Goal: Check status: Check status

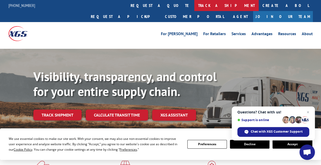
click at [194, 7] on link "track a shipment" at bounding box center [226, 5] width 64 height 11
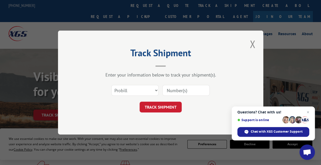
click at [173, 90] on input at bounding box center [185, 90] width 47 height 11
click at [154, 90] on select "Select category... Probill BOL PO" at bounding box center [134, 90] width 47 height 11
select select "bol"
click at [111, 85] on select "Select category... Probill BOL PO" at bounding box center [134, 90] width 47 height 11
click at [181, 91] on input at bounding box center [185, 90] width 47 height 11
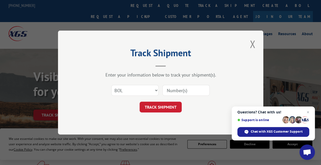
paste input "FPX00318730"
type input "FPX00318730"
click at [153, 107] on button "TRACK SHIPMENT" at bounding box center [161, 107] width 42 height 11
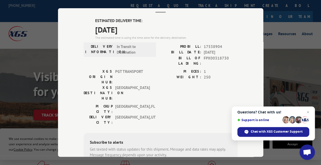
scroll to position [42, 0]
